Goal: Transaction & Acquisition: Purchase product/service

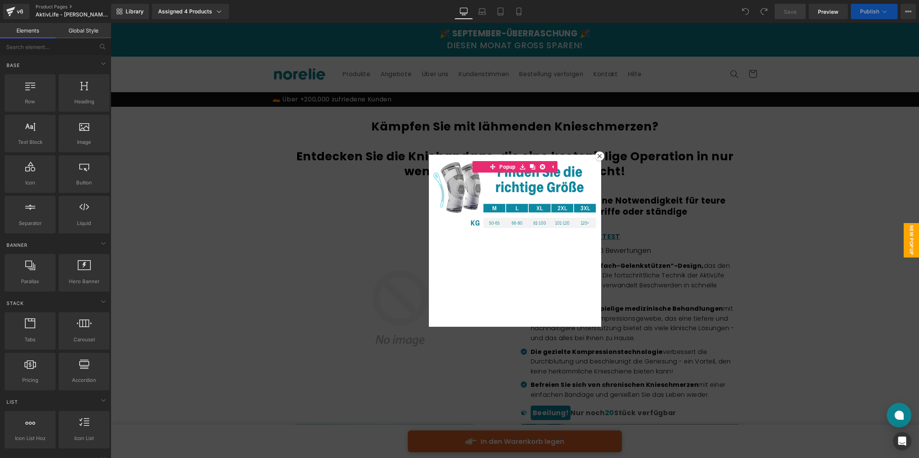
scroll to position [2, 0]
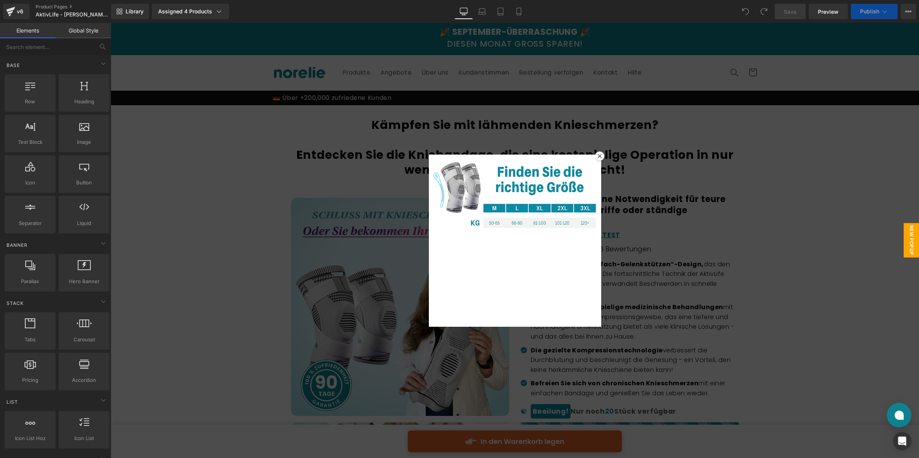
click at [601, 161] on div at bounding box center [515, 240] width 808 height 435
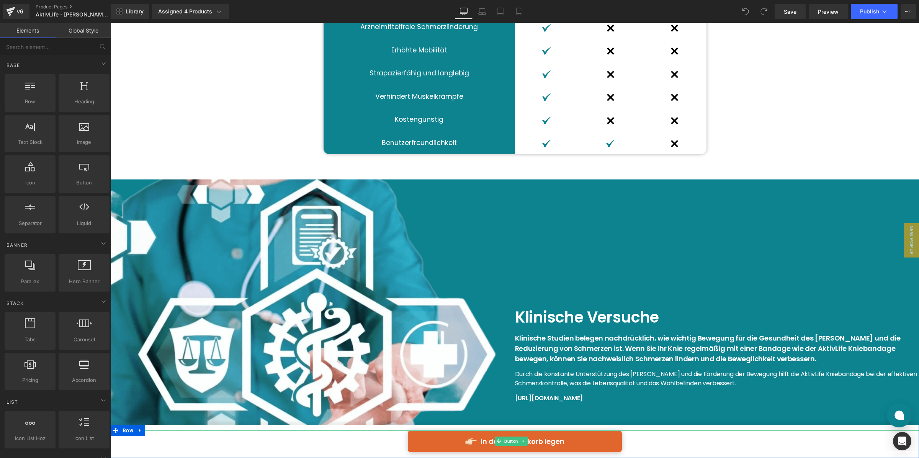
click at [539, 438] on link "In den Warenkorb legen" at bounding box center [515, 442] width 214 height 22
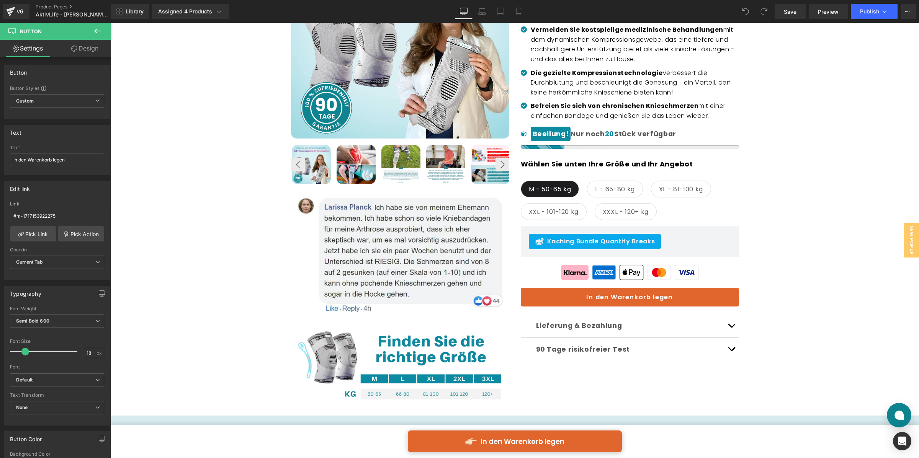
scroll to position [278, 0]
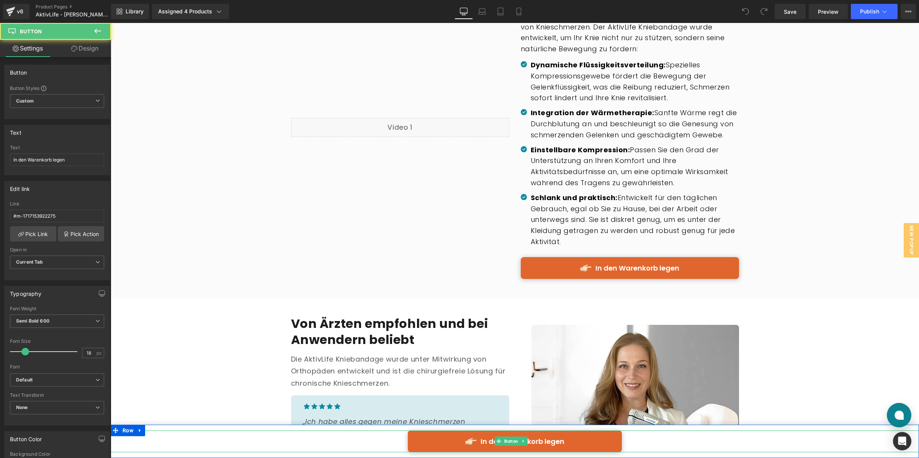
click at [482, 444] on link "In den Warenkorb legen" at bounding box center [515, 442] width 214 height 22
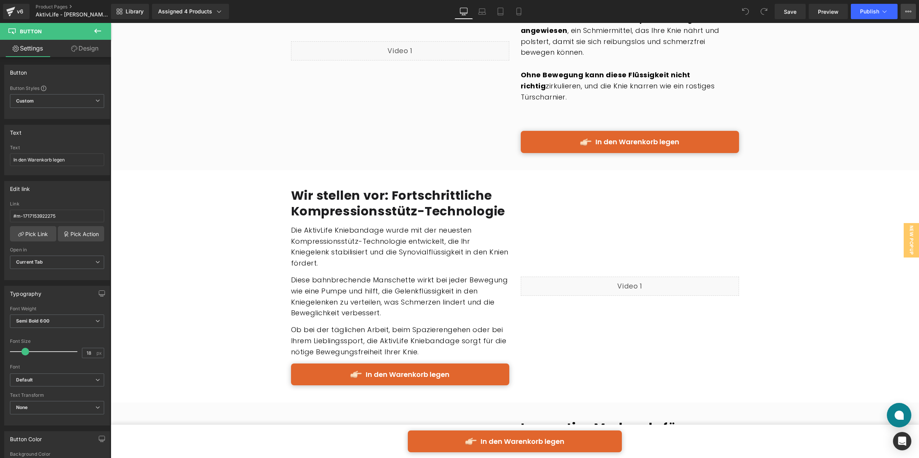
click at [907, 13] on icon at bounding box center [908, 11] width 6 height 6
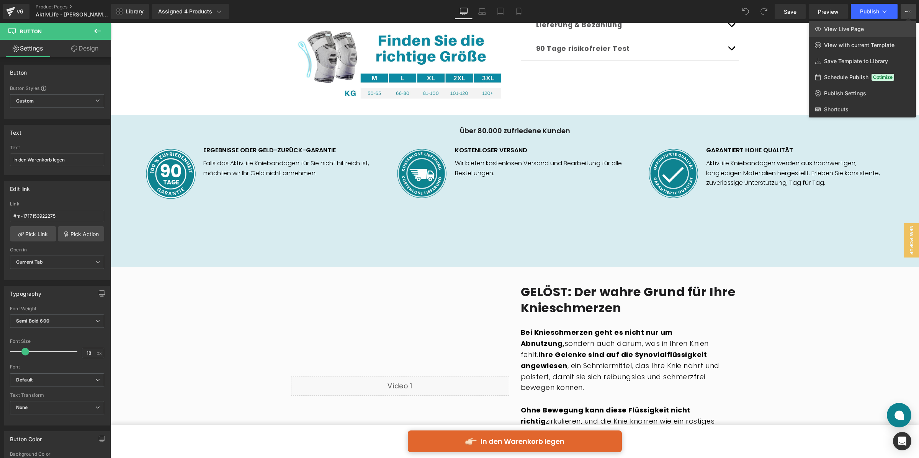
scroll to position [510, 0]
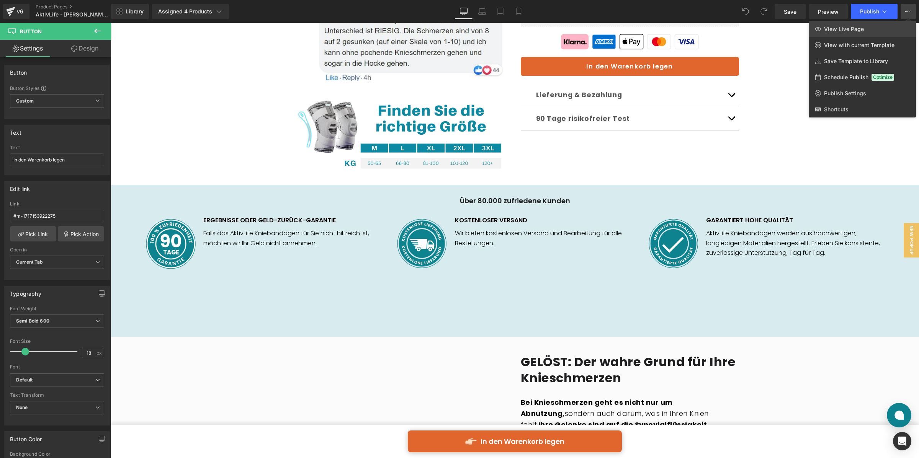
click at [891, 26] on link "View Live Page" at bounding box center [862, 29] width 107 height 16
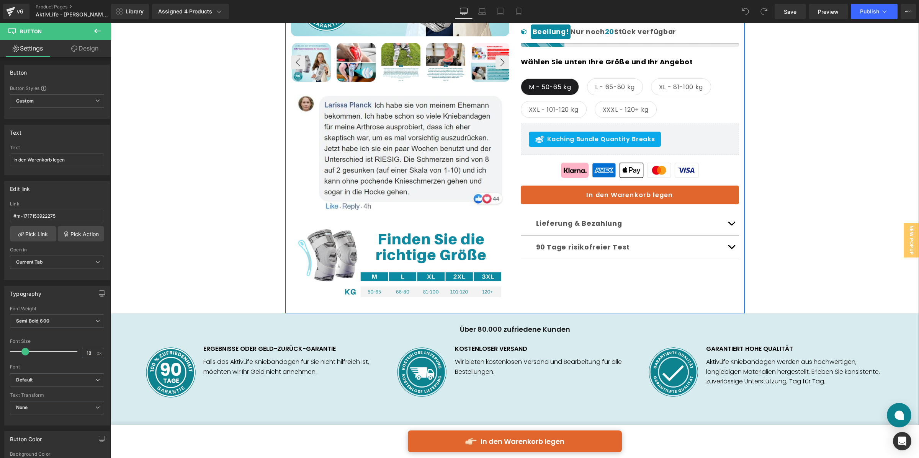
scroll to position [314, 0]
